Goal: Transaction & Acquisition: Purchase product/service

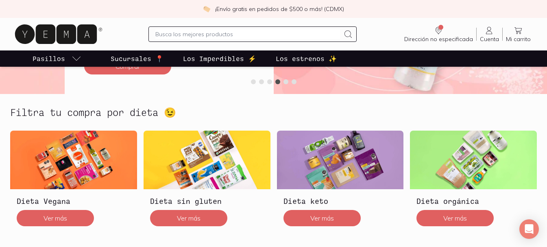
scroll to position [204, 0]
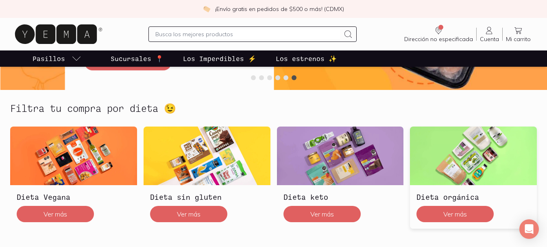
click at [471, 126] on img at bounding box center [473, 155] width 127 height 59
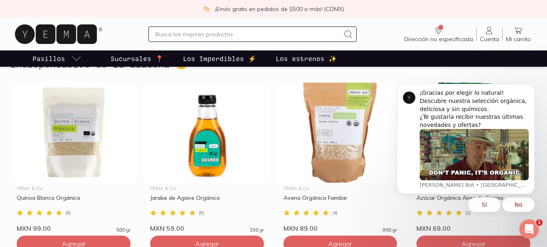
scroll to position [602, 0]
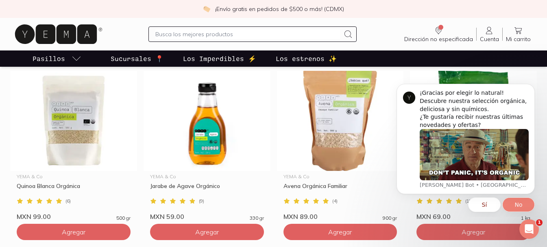
click at [523, 201] on button "No" at bounding box center [518, 204] width 33 height 15
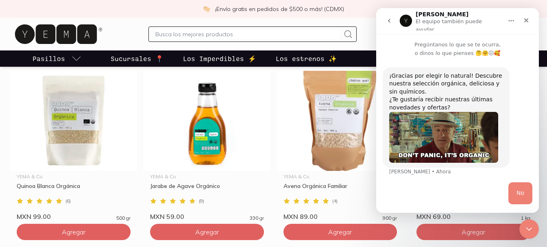
scroll to position [4, 0]
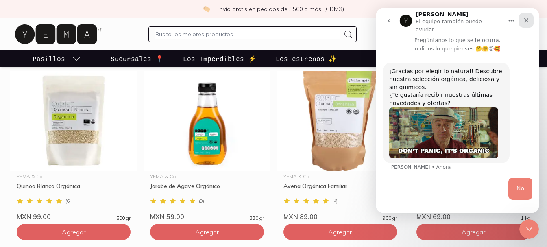
click at [527, 19] on icon "Cerrar" at bounding box center [526, 20] width 4 height 4
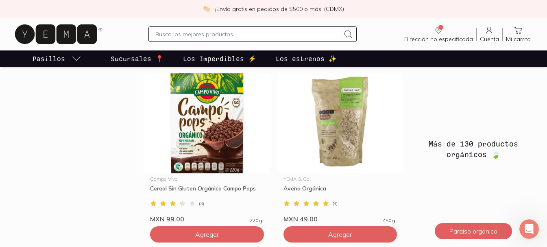
scroll to position [1477, 0]
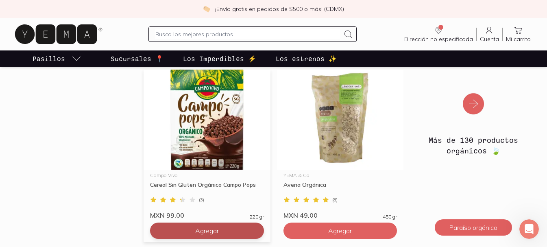
click at [227, 222] on button "Agregar" at bounding box center [207, 230] width 114 height 16
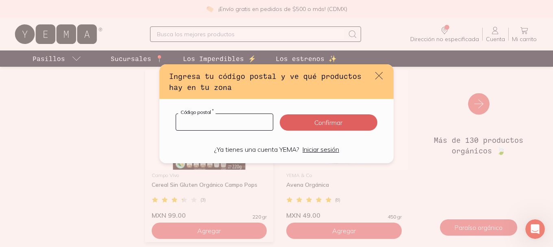
click at [240, 128] on input "default" at bounding box center [224, 122] width 97 height 16
type input "09420"
click at [305, 122] on button "Confirmar" at bounding box center [329, 122] width 98 height 16
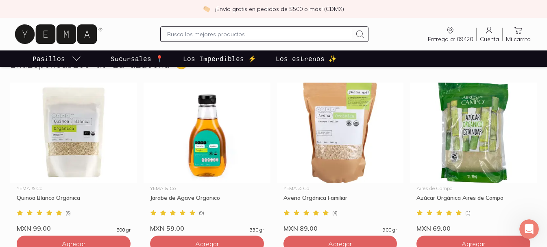
scroll to position [598, 0]
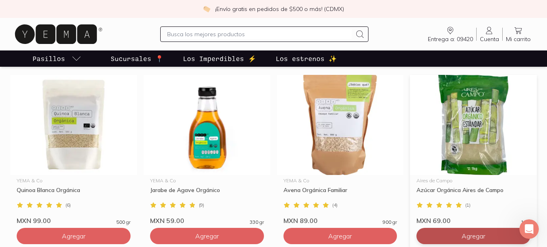
click at [467, 232] on span "Agregar" at bounding box center [473, 236] width 24 height 8
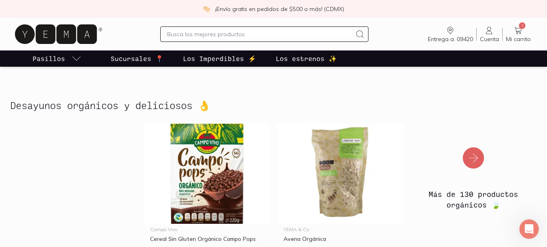
scroll to position [1443, 0]
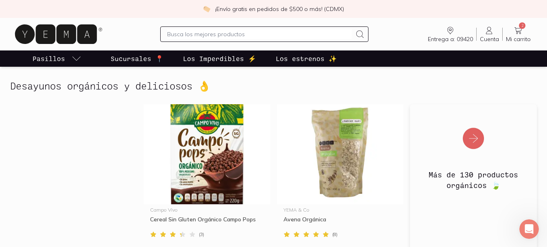
click at [479, 127] on img at bounding box center [473, 133] width 127 height 59
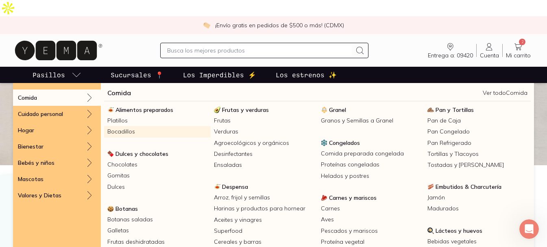
click at [119, 126] on link "Bocadillos" at bounding box center [157, 131] width 106 height 11
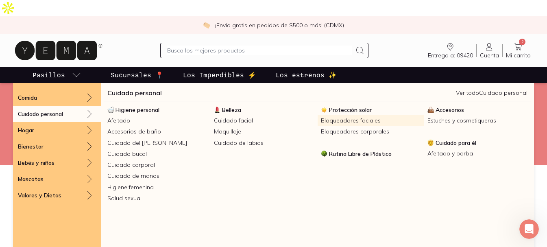
click at [355, 115] on link "Bloqueadores faciales" at bounding box center [370, 120] width 106 height 11
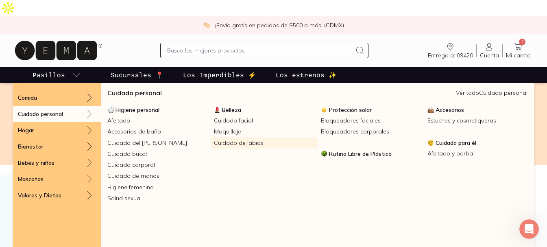
click at [232, 137] on link "Cuidado de labios" at bounding box center [264, 142] width 106 height 11
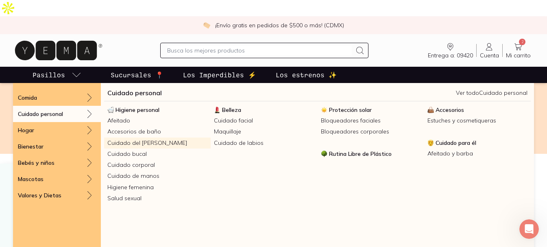
click at [138, 137] on link "Cuidado del [PERSON_NAME]" at bounding box center [157, 142] width 106 height 11
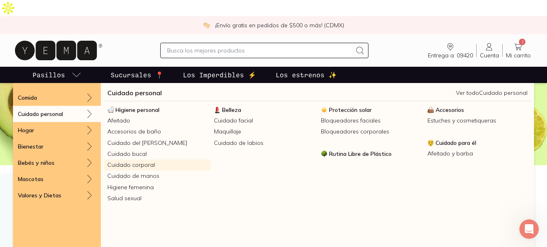
click at [142, 159] on link "Cuidado corporal" at bounding box center [157, 164] width 106 height 11
